Goal: Transaction & Acquisition: Purchase product/service

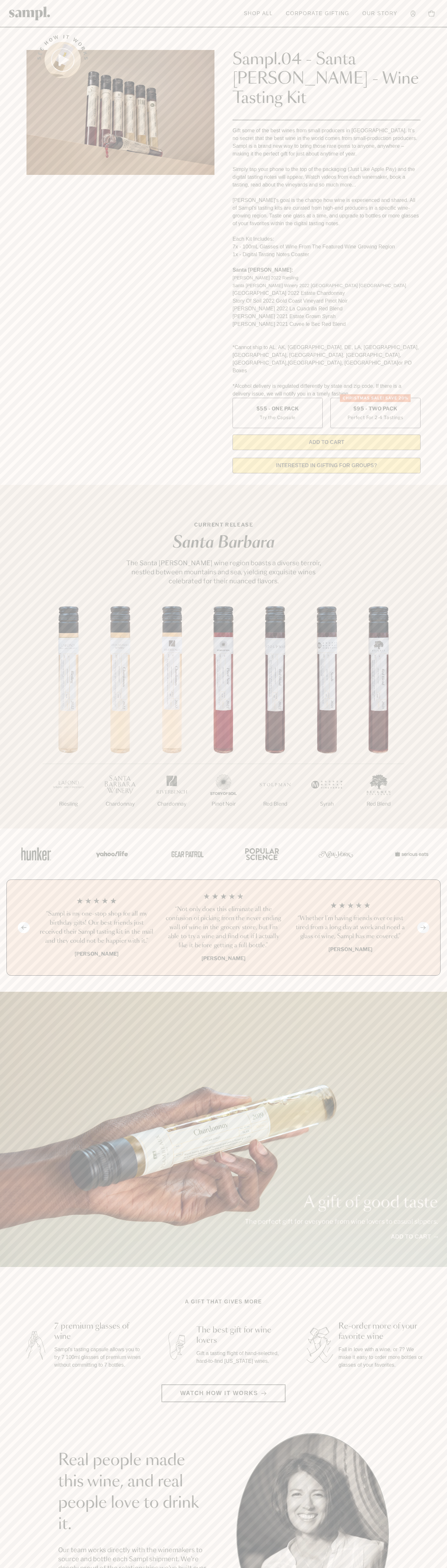
click at [375, 398] on label "Christmas SALE! Save 20% $95 - Two Pack Perfect For 2-4 Tastings" at bounding box center [375, 413] width 90 height 30
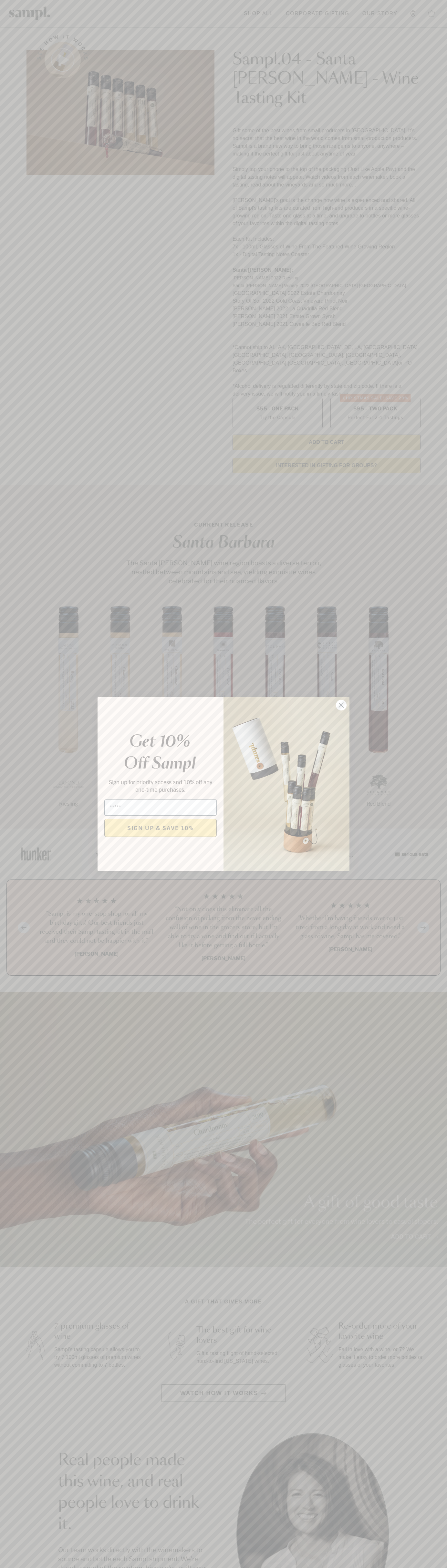
click at [341, 705] on icon "Close dialog" at bounding box center [341, 705] width 4 height 4
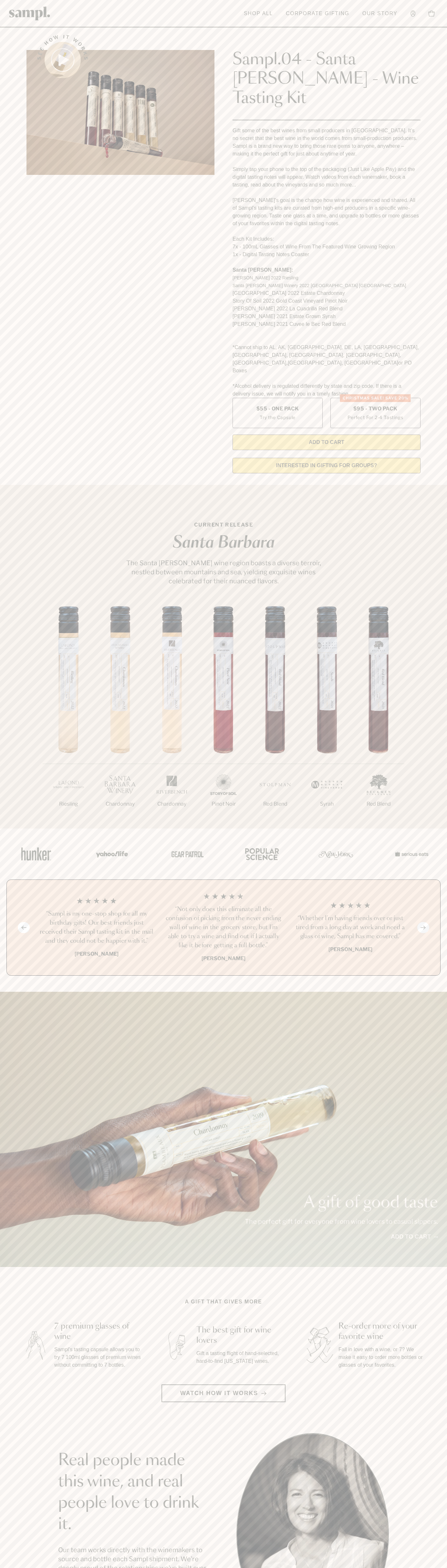
click at [258, 10] on link "Shop All" at bounding box center [258, 13] width 35 height 14
click at [432, 400] on section "See how it works Sampl.04 - Santa [PERSON_NAME] - Wine Tasting Kit Gift some of…" at bounding box center [224, 252] width 447 height 453
click at [180, 1567] on html "Skip to main content Toggle navigation menu Shop All Corporate Gifting Our Stor…" at bounding box center [224, 1304] width 447 height 2608
click at [2, 718] on div "1/7 Riesling 2/7 Chardonnay 3/7" at bounding box center [224, 717] width 447 height 222
